Goal: Navigation & Orientation: Find specific page/section

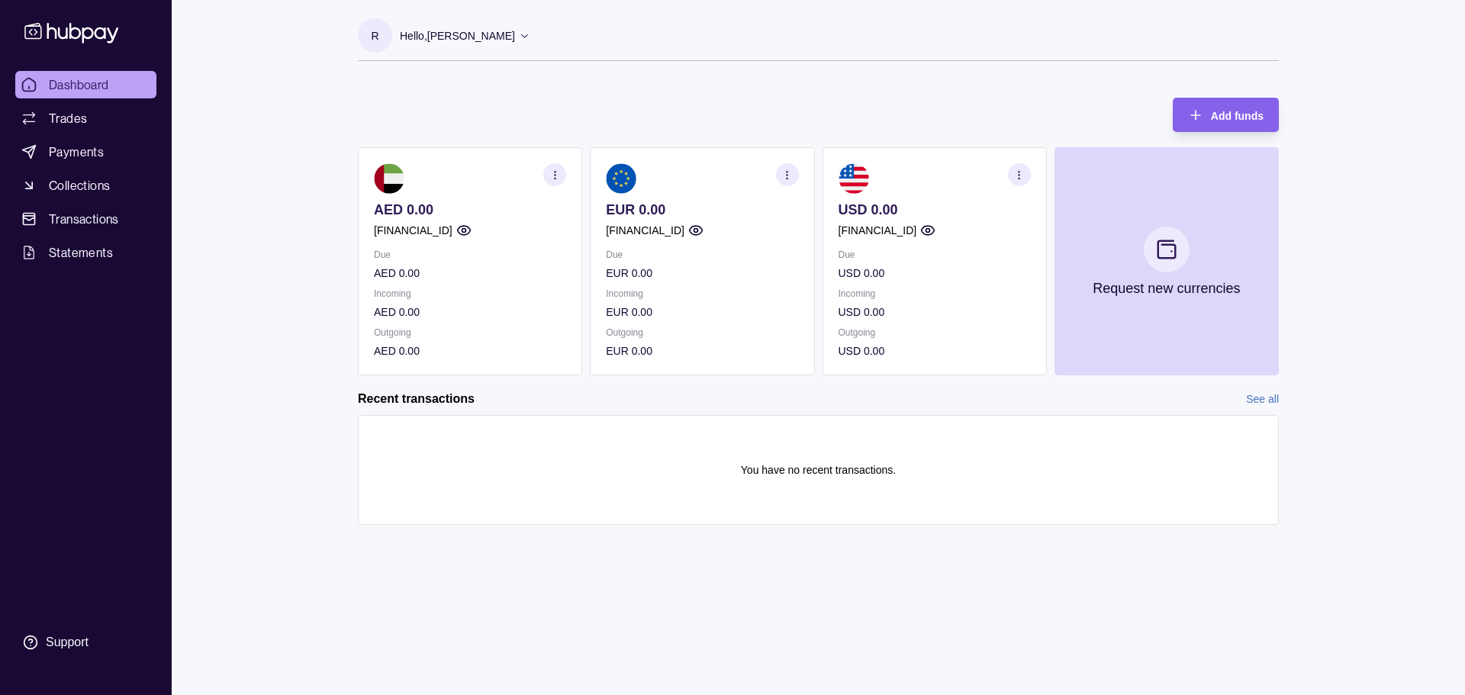
drag, startPoint x: 725, startPoint y: 671, endPoint x: 787, endPoint y: 632, distance: 73.0
click at [725, 671] on div "R Hello, Ravil Begishev Darpo Vision FZ LLC Account Terms and conditions Privac…" at bounding box center [818, 347] width 982 height 695
click at [60, 125] on span "Trades" at bounding box center [68, 118] width 38 height 18
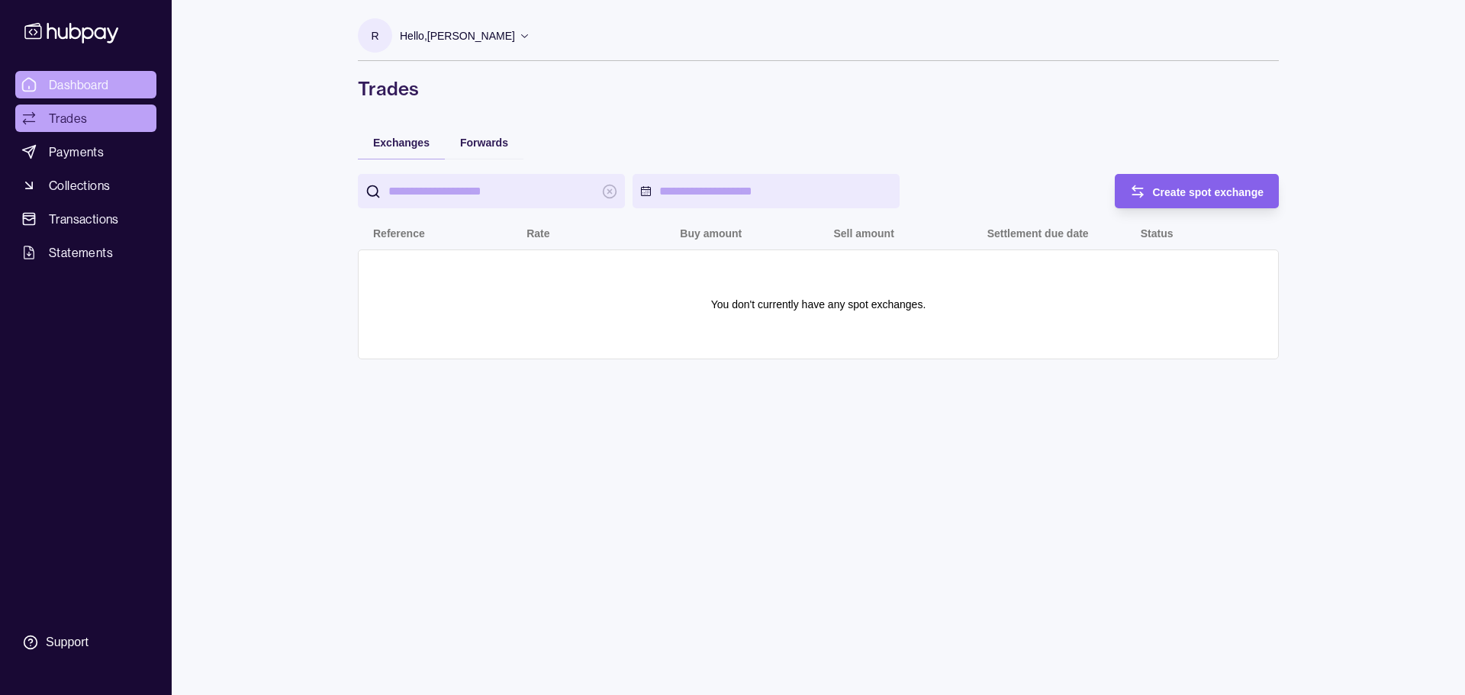
click at [64, 83] on span "Dashboard" at bounding box center [79, 85] width 60 height 18
